Goal: Information Seeking & Learning: Learn about a topic

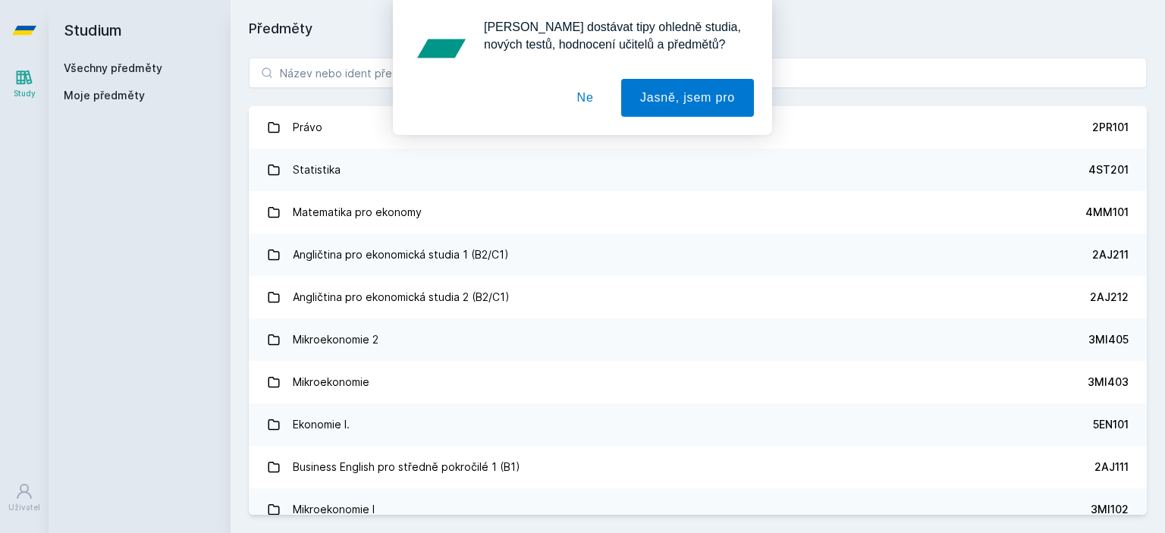
click at [591, 105] on button "Ne" at bounding box center [585, 98] width 55 height 38
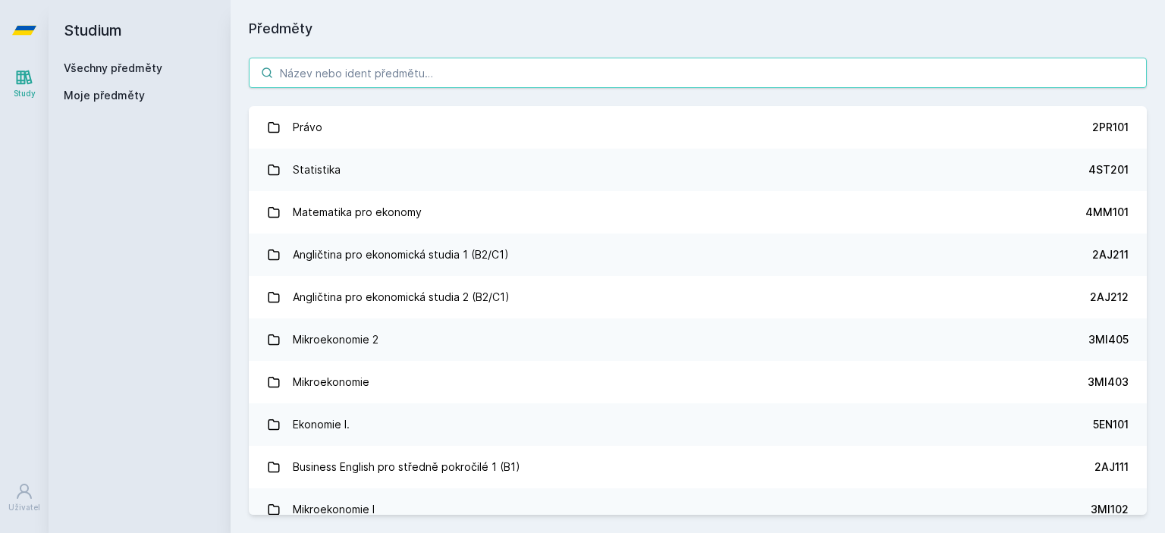
click at [454, 64] on input "search" at bounding box center [698, 73] width 898 height 30
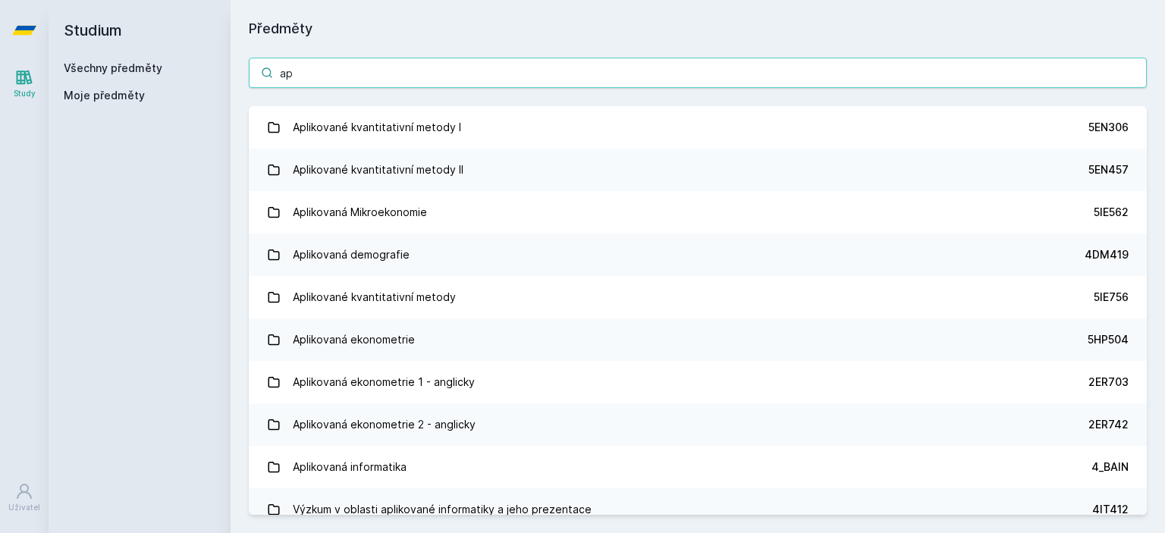
type input "a"
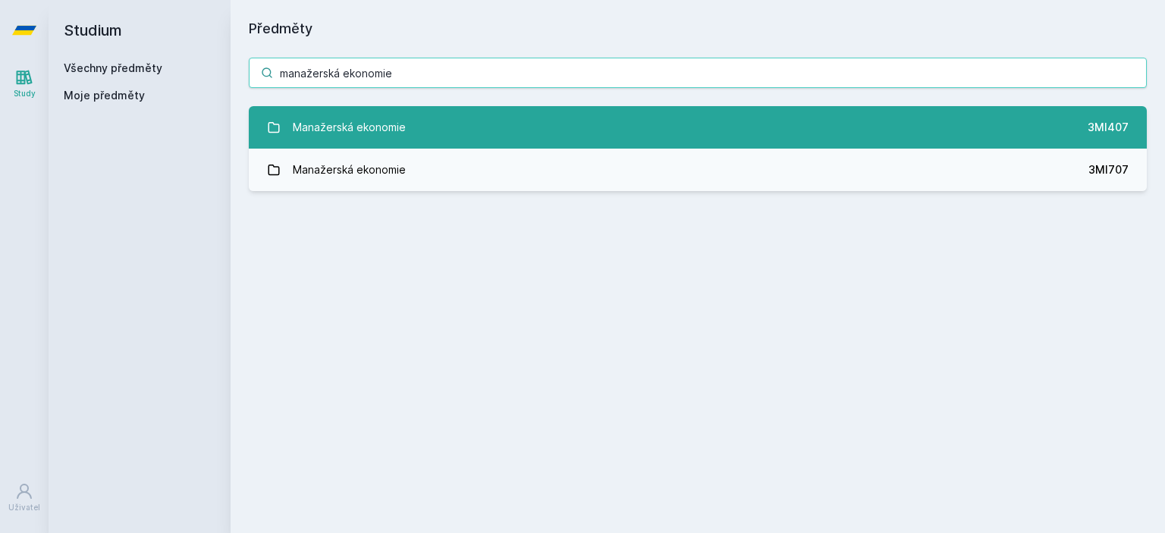
type input "manažerská ekonomie"
click at [450, 114] on link "Manažerská ekonomie 3MI407" at bounding box center [698, 127] width 898 height 42
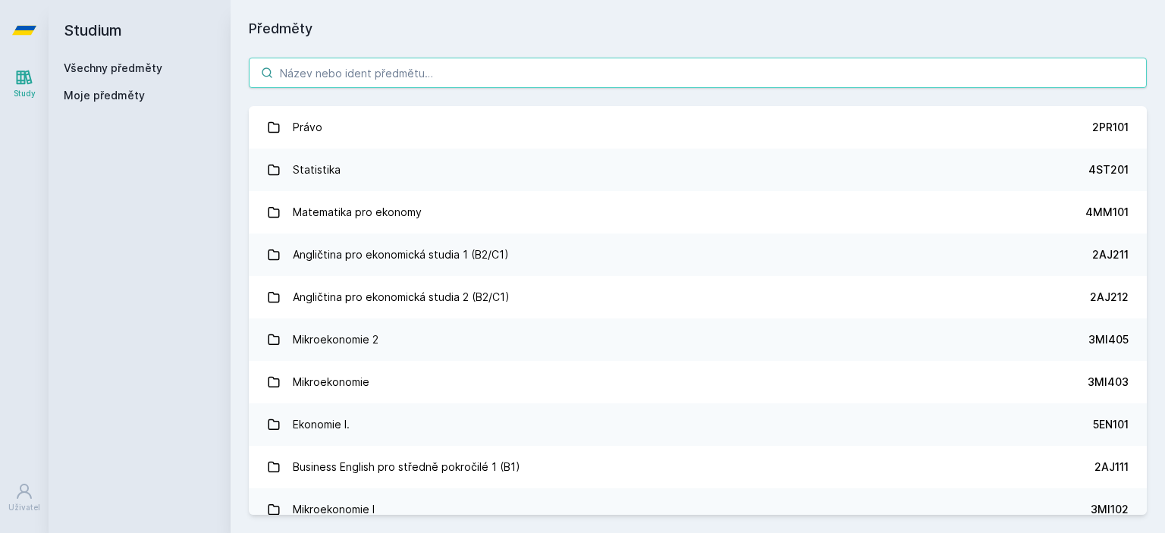
click at [542, 74] on input "search" at bounding box center [698, 73] width 898 height 30
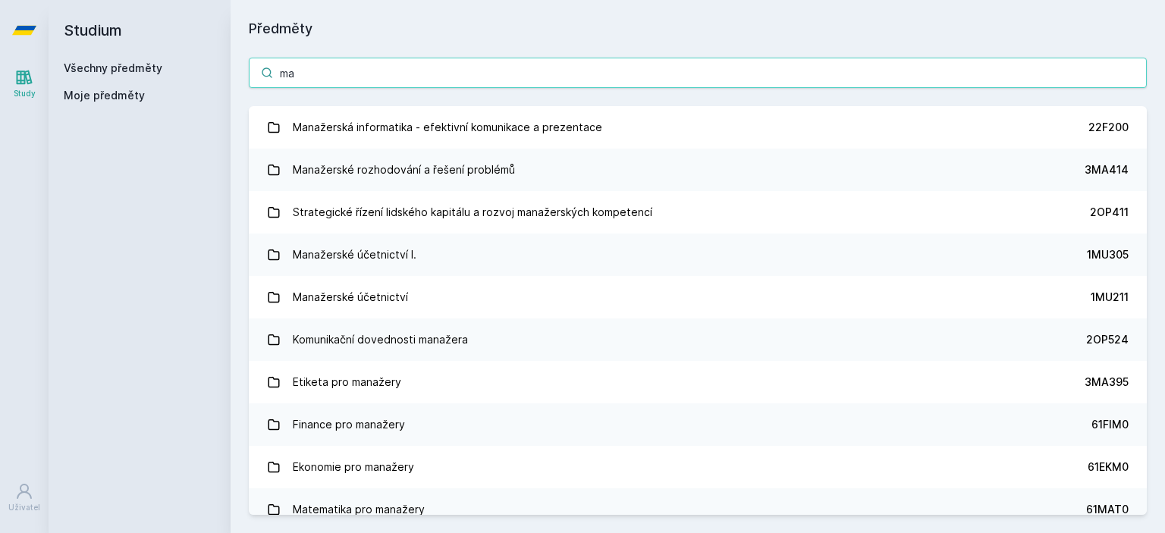
type input "m"
